Goal: Task Accomplishment & Management: Complete application form

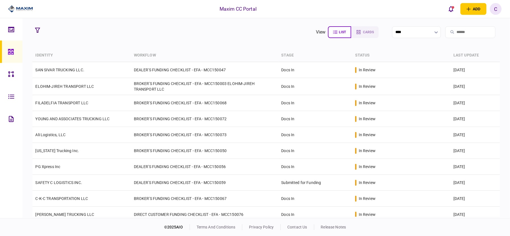
click at [248, 41] on section "view list cards **** Type clear Business Individual documents status clear wait…" at bounding box center [266, 118] width 488 height 200
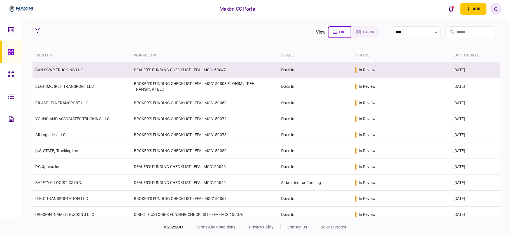
click at [234, 71] on td "DEALER'S FUNDING CHECKLIST - EFA - MCC150047" at bounding box center [205, 70] width 148 height 16
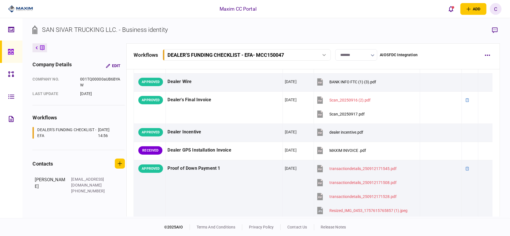
scroll to position [448, 0]
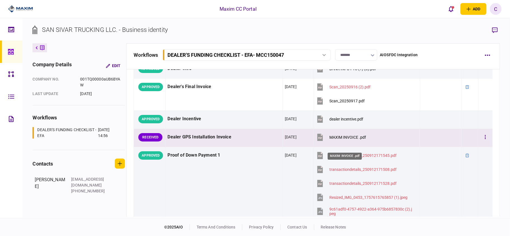
click at [344, 140] on div "MAXIM INVOICE .pdf" at bounding box center [348, 137] width 37 height 4
click at [481, 143] on button "button" at bounding box center [486, 138] width 10 height 10
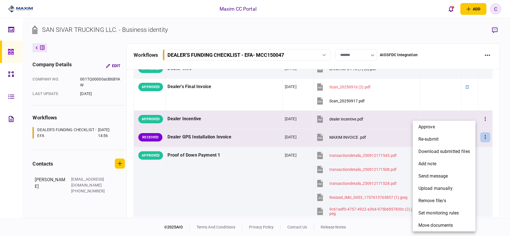
click at [434, 132] on li "approve" at bounding box center [444, 127] width 63 height 12
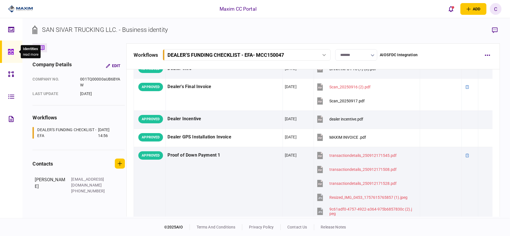
click at [9, 49] on icon at bounding box center [11, 52] width 6 height 6
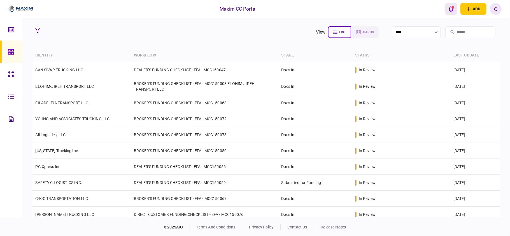
click at [452, 8] on icon "open notifications list" at bounding box center [451, 9] width 5 height 6
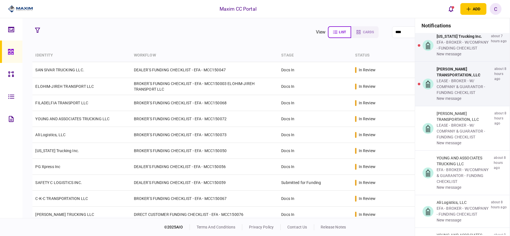
scroll to position [373, 0]
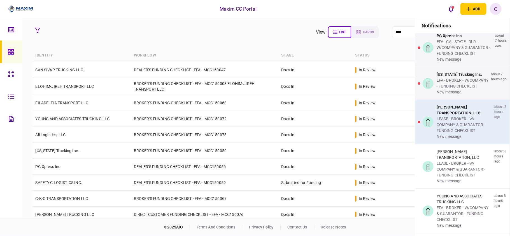
click at [458, 116] on div "[PERSON_NAME] TRANSPORTATION, LLC" at bounding box center [464, 111] width 55 height 12
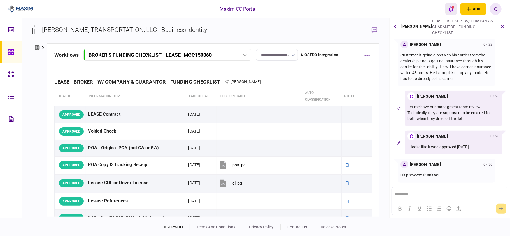
click at [448, 6] on button "open notifications list" at bounding box center [452, 9] width 12 height 12
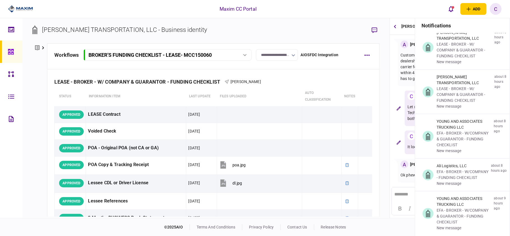
scroll to position [373, 0]
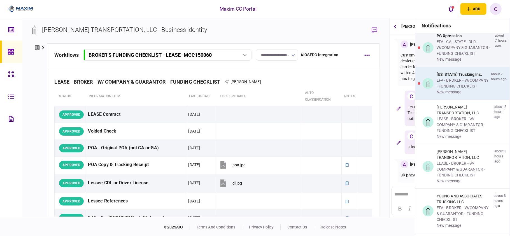
click at [459, 89] on div "EFA - BROKER - W/COMPANY - FUNDING CHECKLIST" at bounding box center [463, 84] width 52 height 12
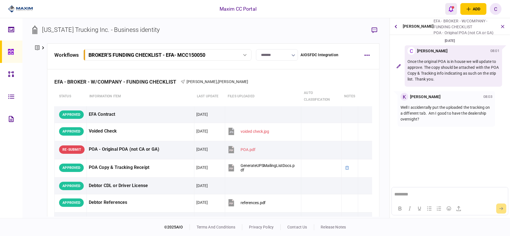
click at [451, 7] on icon "open notifications list" at bounding box center [451, 9] width 5 height 6
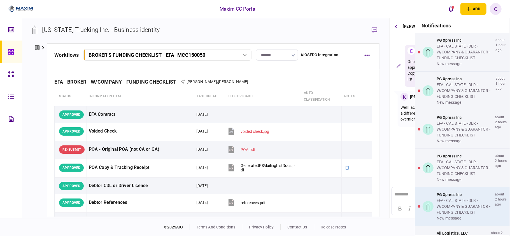
click at [444, 205] on div "EFA - CAL STATE - DLR - W/COMPANY & GUARANTOR - FUNDING CHECKLIST" at bounding box center [465, 207] width 56 height 18
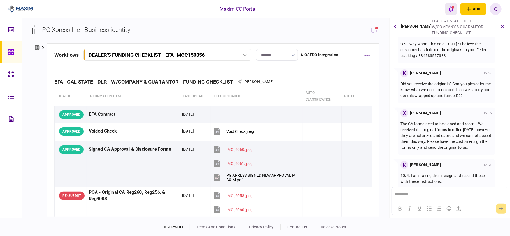
click at [450, 5] on button "open notifications list" at bounding box center [452, 9] width 12 height 12
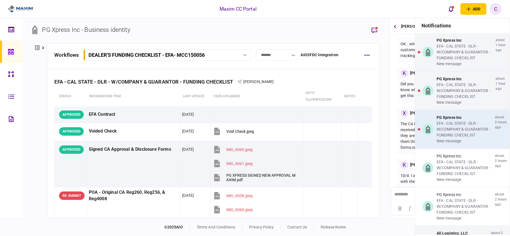
click at [449, 130] on div "EFA - CAL STATE - DLR - W/COMPANY & GUARANTOR - FUNDING CHECKLIST" at bounding box center [465, 130] width 56 height 18
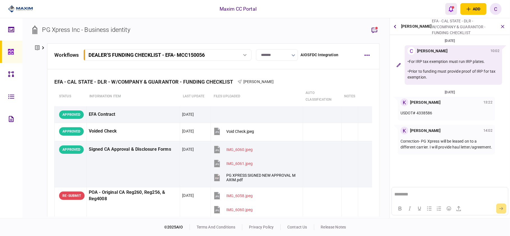
click at [453, 8] on div "open notifications list" at bounding box center [453, 7] width 3 height 3
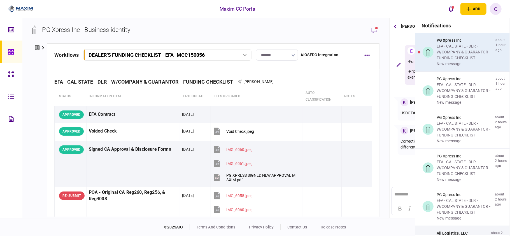
click at [445, 59] on div "EFA - CAL STATE - DLR - W/COMPANY & GUARANTOR - FUNDING CHECKLIST" at bounding box center [465, 52] width 57 height 18
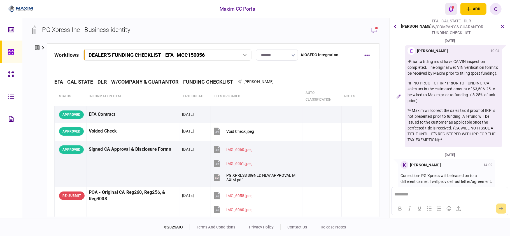
click at [453, 8] on div "open notifications list" at bounding box center [453, 7] width 3 height 3
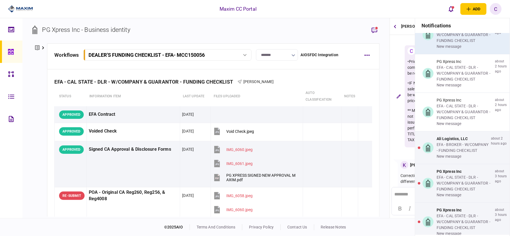
scroll to position [112, 0]
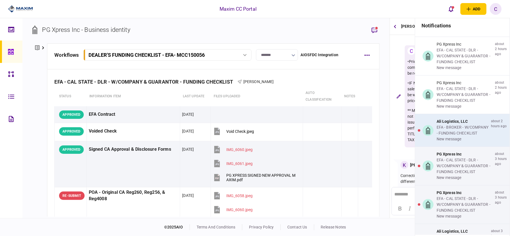
click at [453, 131] on div "EFA - BROKER - W/COMPANY - FUNDING CHECKLIST" at bounding box center [463, 131] width 52 height 12
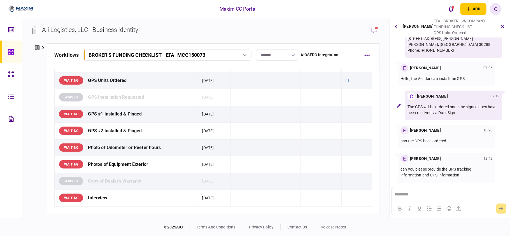
scroll to position [448, 0]
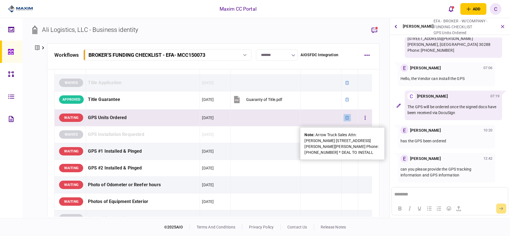
click at [345, 120] on icon at bounding box center [347, 118] width 4 height 4
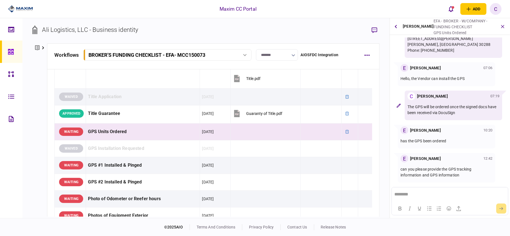
scroll to position [336, 0]
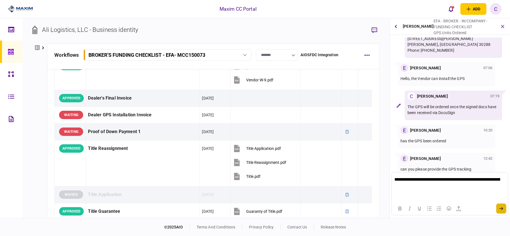
click at [504, 208] on icon "submit" at bounding box center [502, 208] width 4 height 3
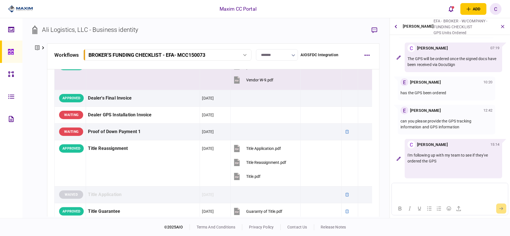
scroll to position [373, 0]
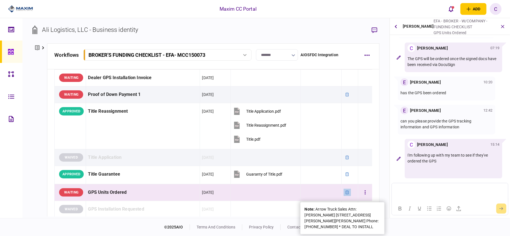
click at [346, 194] on icon at bounding box center [347, 193] width 3 height 4
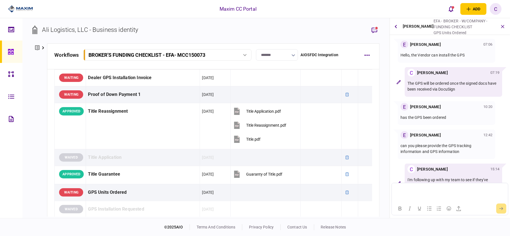
scroll to position [61, 0]
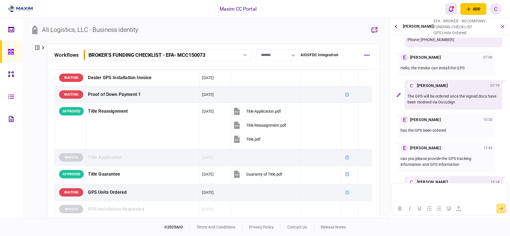
click at [452, 6] on div "open notifications list" at bounding box center [453, 7] width 3 height 3
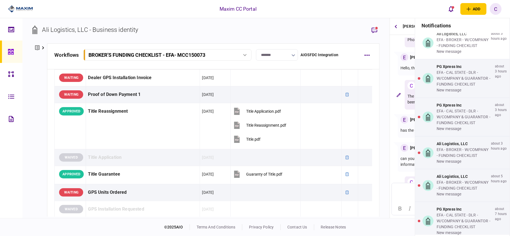
scroll to position [187, 0]
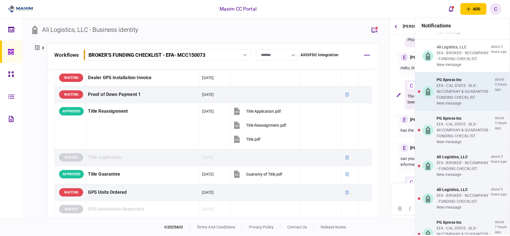
click at [463, 96] on div "EFA - CAL STATE - DLR - W/COMPANY & GUARANTOR - FUNDING CHECKLIST" at bounding box center [465, 92] width 56 height 18
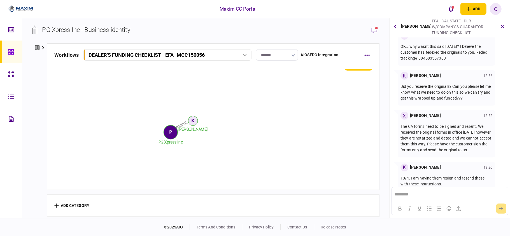
scroll to position [155, 0]
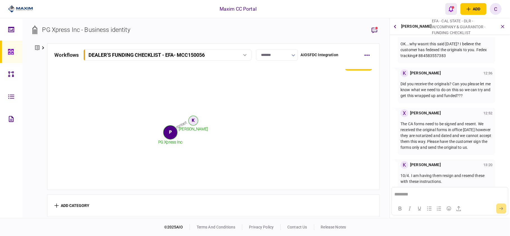
click at [452, 10] on icon "open notifications list" at bounding box center [451, 9] width 5 height 6
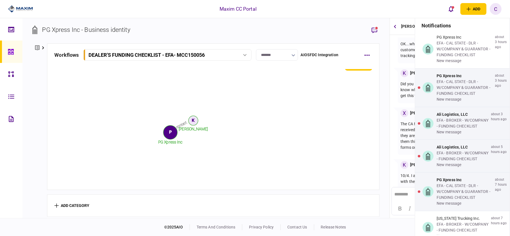
scroll to position [224, 0]
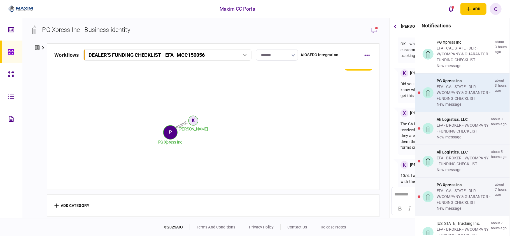
click at [463, 94] on div "EFA - CAL STATE - DLR - W/COMPANY & GUARANTOR - FUNDING CHECKLIST" at bounding box center [465, 93] width 56 height 18
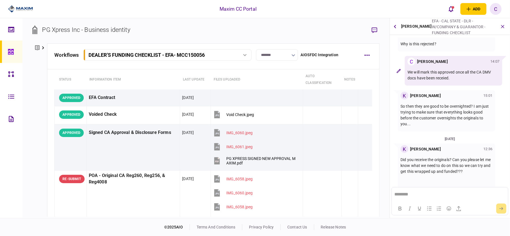
scroll to position [34, 0]
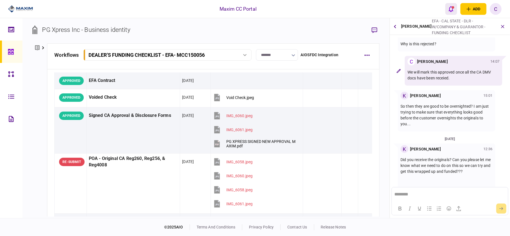
click at [452, 4] on button "open notifications list" at bounding box center [452, 9] width 12 height 12
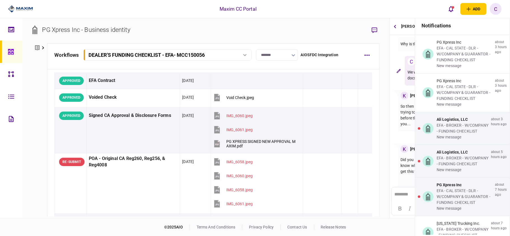
scroll to position [299, 0]
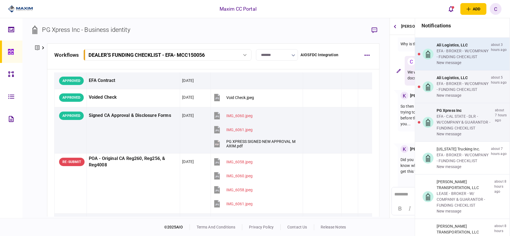
click at [471, 60] on div "EFA - BROKER - W/COMPANY - FUNDING CHECKLIST" at bounding box center [463, 54] width 52 height 12
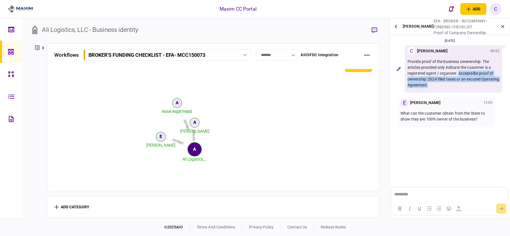
drag, startPoint x: 460, startPoint y: 88, endPoint x: 460, endPoint y: 73, distance: 15.1
click at [460, 73] on p "Provide proof of the business owenership. The articles provided only indicate t…" at bounding box center [454, 73] width 92 height 29
copy p "Acceptalbe proof of ownership: 2024 filed taxes or an excuted Operating Agreeme…"
click at [501, 209] on icon "submit" at bounding box center [502, 209] width 4 height 3
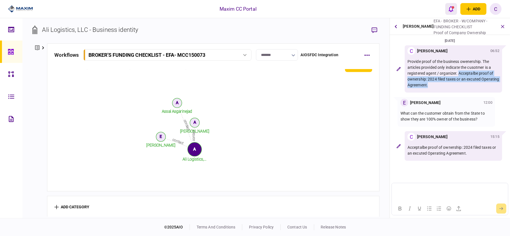
click at [452, 5] on button "open notifications list" at bounding box center [452, 9] width 12 height 12
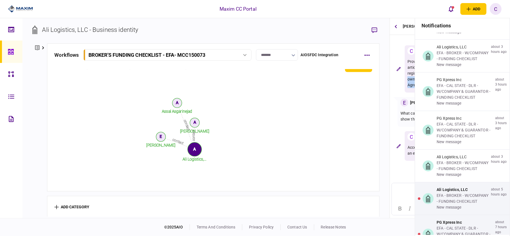
scroll to position [261, 0]
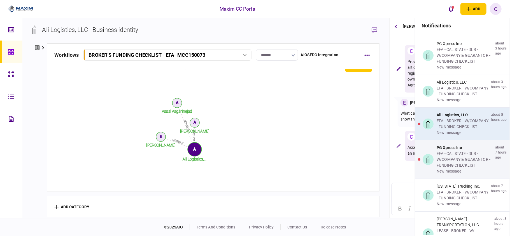
click at [453, 130] on div "EFA - BROKER - W/COMPANY - FUNDING CHECKLIST" at bounding box center [463, 124] width 52 height 12
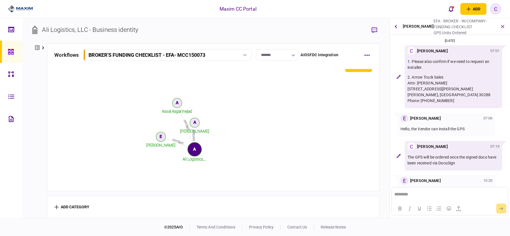
scroll to position [94, 0]
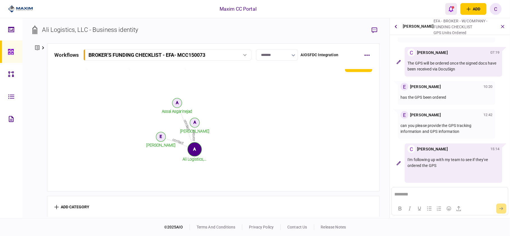
click at [449, 7] on icon "open notifications list" at bounding box center [451, 9] width 5 height 6
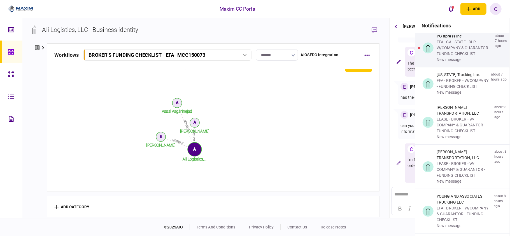
scroll to position [373, 0]
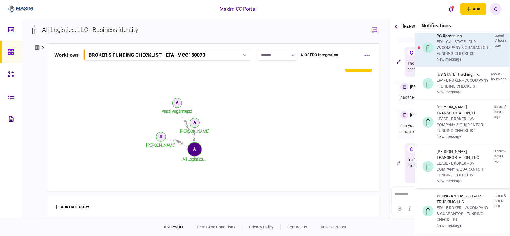
click at [465, 62] on div "new message" at bounding box center [465, 60] width 56 height 6
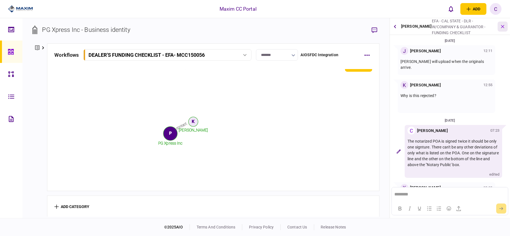
click at [504, 26] on icon "button" at bounding box center [503, 26] width 6 height 6
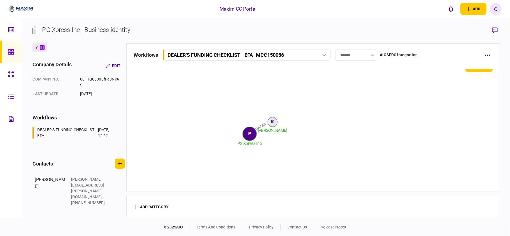
scroll to position [899, 0]
click at [9, 51] on icon at bounding box center [11, 52] width 6 height 6
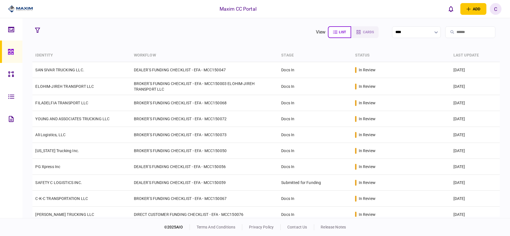
click at [201, 30] on section "view list cards ****" at bounding box center [266, 32] width 467 height 14
